Goal: Find specific page/section: Go to known website

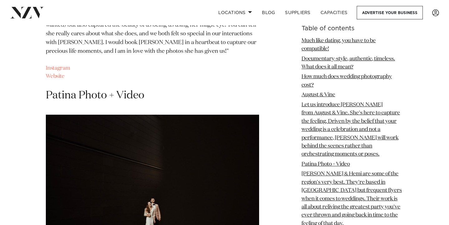
scroll to position [1171, 0]
click at [59, 79] on link "Website" at bounding box center [55, 76] width 19 height 5
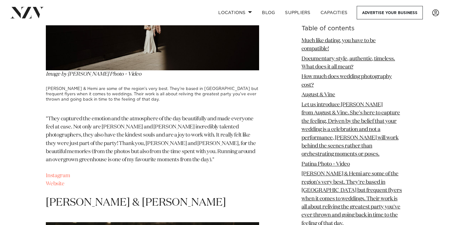
scroll to position [1363, 0]
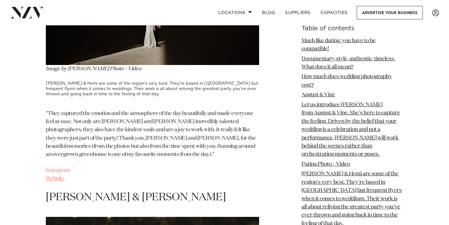
click at [61, 181] on link "Website" at bounding box center [55, 178] width 19 height 5
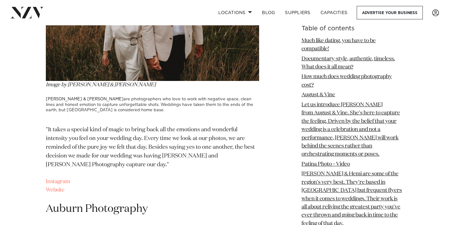
scroll to position [1643, 0]
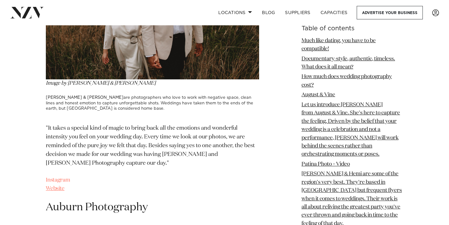
click at [57, 188] on link "Website" at bounding box center [55, 188] width 19 height 5
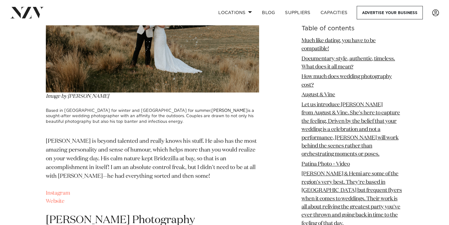
scroll to position [2175, 0]
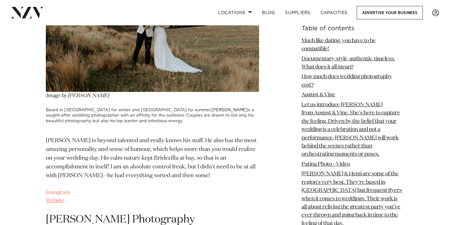
click at [57, 199] on link "Website" at bounding box center [55, 200] width 19 height 5
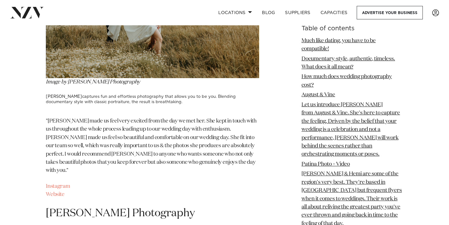
scroll to position [2480, 0]
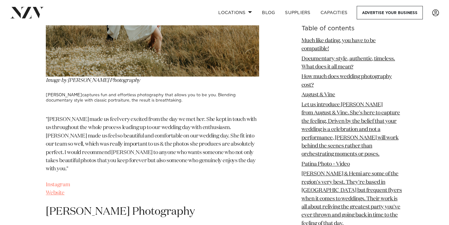
click at [57, 190] on link "Website" at bounding box center [55, 192] width 19 height 5
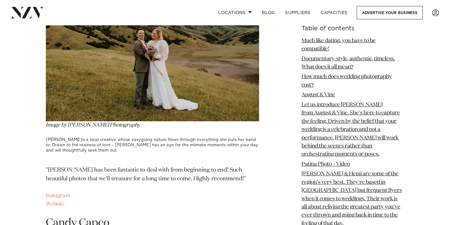
scroll to position [2733, 0]
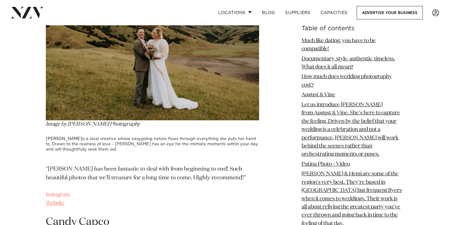
click at [55, 200] on link "Website" at bounding box center [55, 202] width 19 height 5
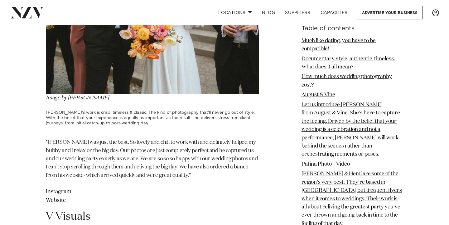
scroll to position [3611, 0]
click at [57, 197] on link "Website" at bounding box center [56, 200] width 20 height 6
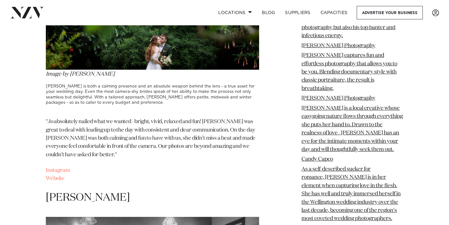
scroll to position [4515, 0]
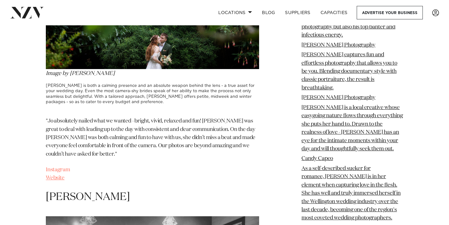
click at [59, 175] on link "Website" at bounding box center [55, 177] width 19 height 5
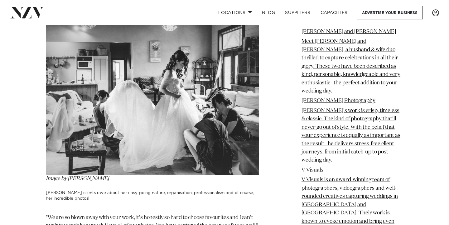
scroll to position [4733, 0]
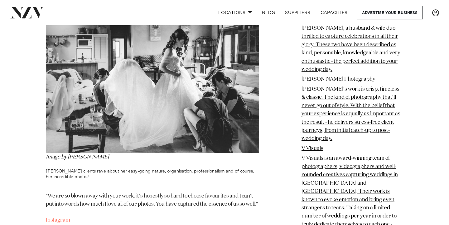
click at [60, 224] on link "Website" at bounding box center [55, 227] width 19 height 5
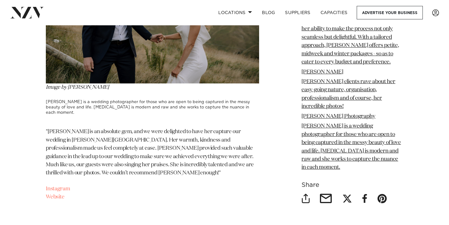
scroll to position [5058, 0]
click at [59, 194] on link "Website" at bounding box center [55, 196] width 19 height 5
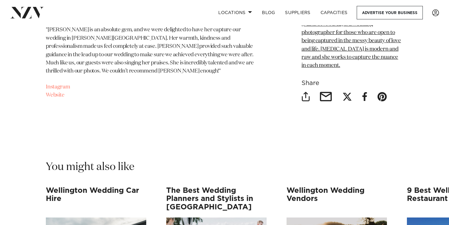
scroll to position [5156, 0]
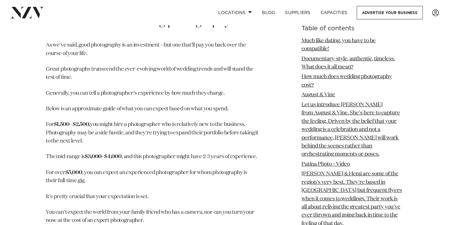
scroll to position [677, 0]
